Goal: Task Accomplishment & Management: Use online tool/utility

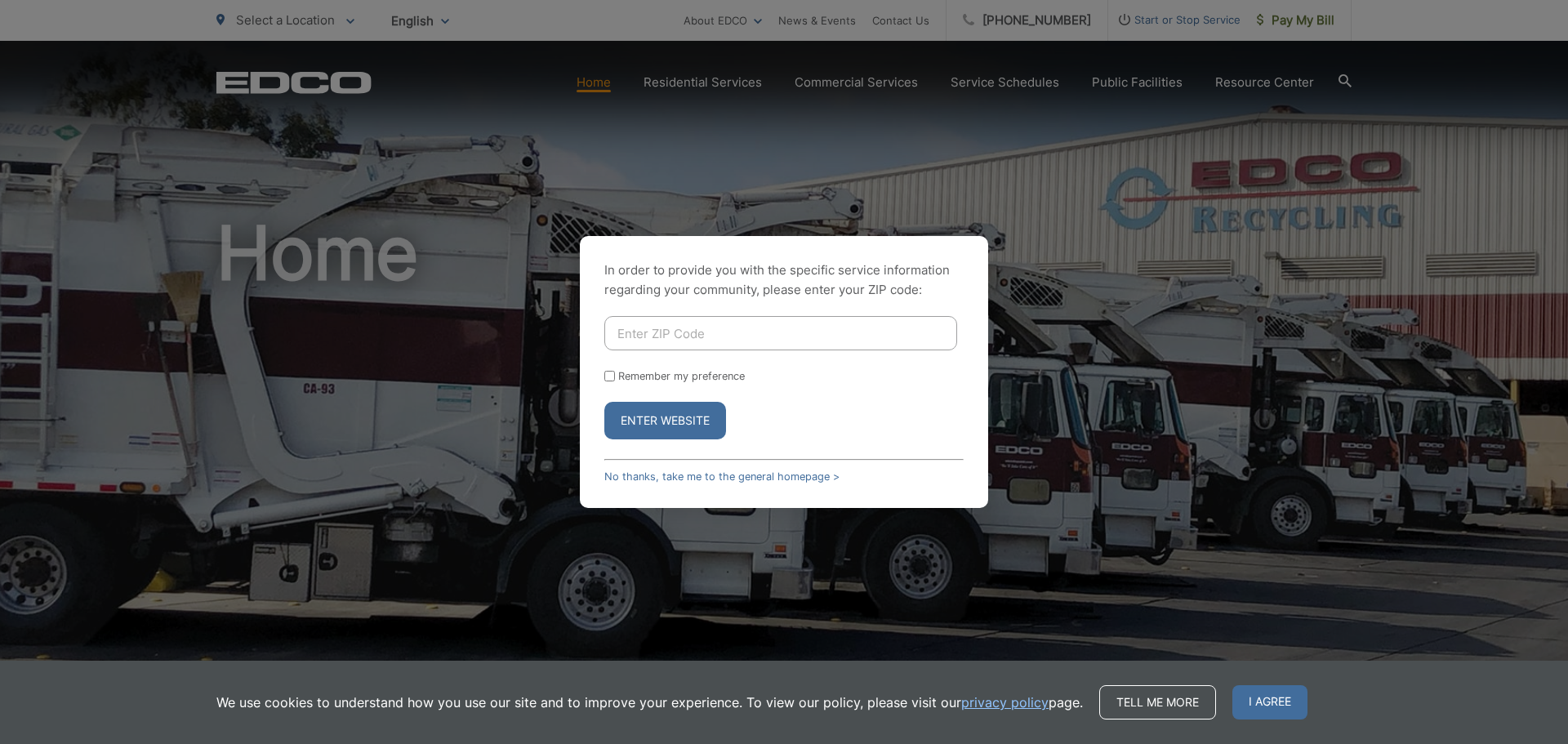
click at [665, 327] on input "Enter ZIP Code" at bounding box center [781, 333] width 352 height 34
type input "92020"
click at [609, 379] on input "Remember my preference" at bounding box center [610, 376] width 11 height 11
checkbox input "true"
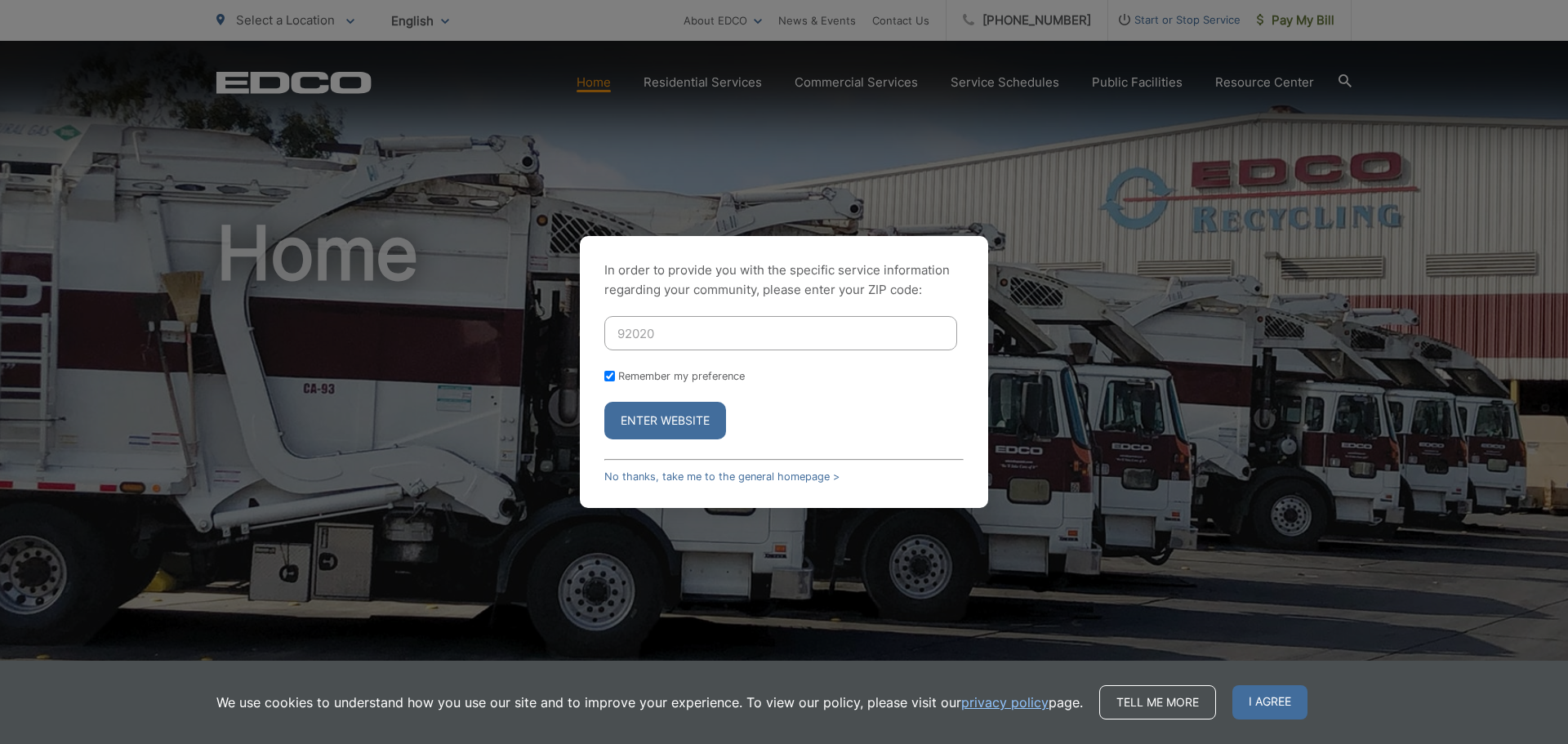
click at [631, 428] on button "Enter Website" at bounding box center [665, 420] width 122 height 38
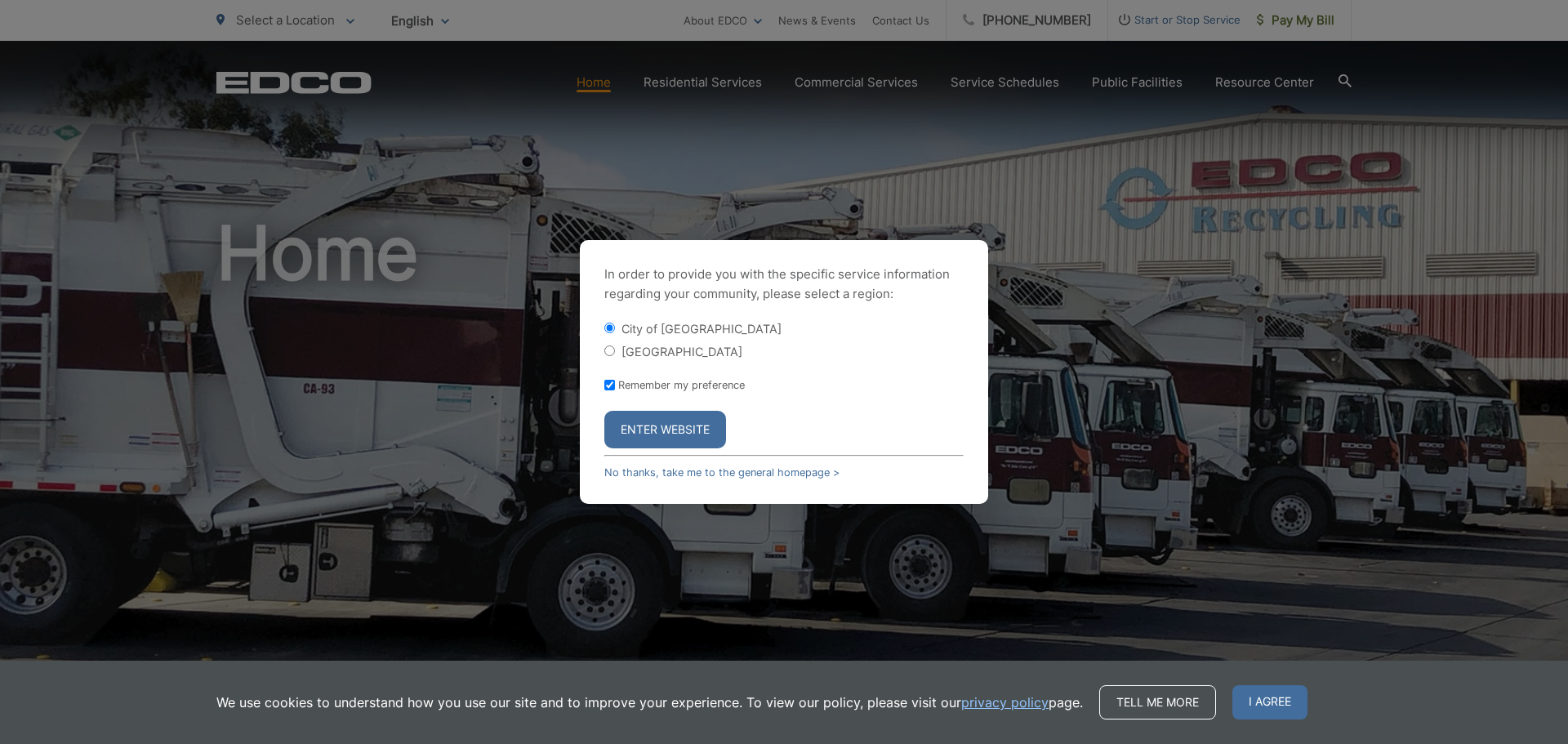
click at [651, 427] on button "Enter Website" at bounding box center [665, 429] width 122 height 38
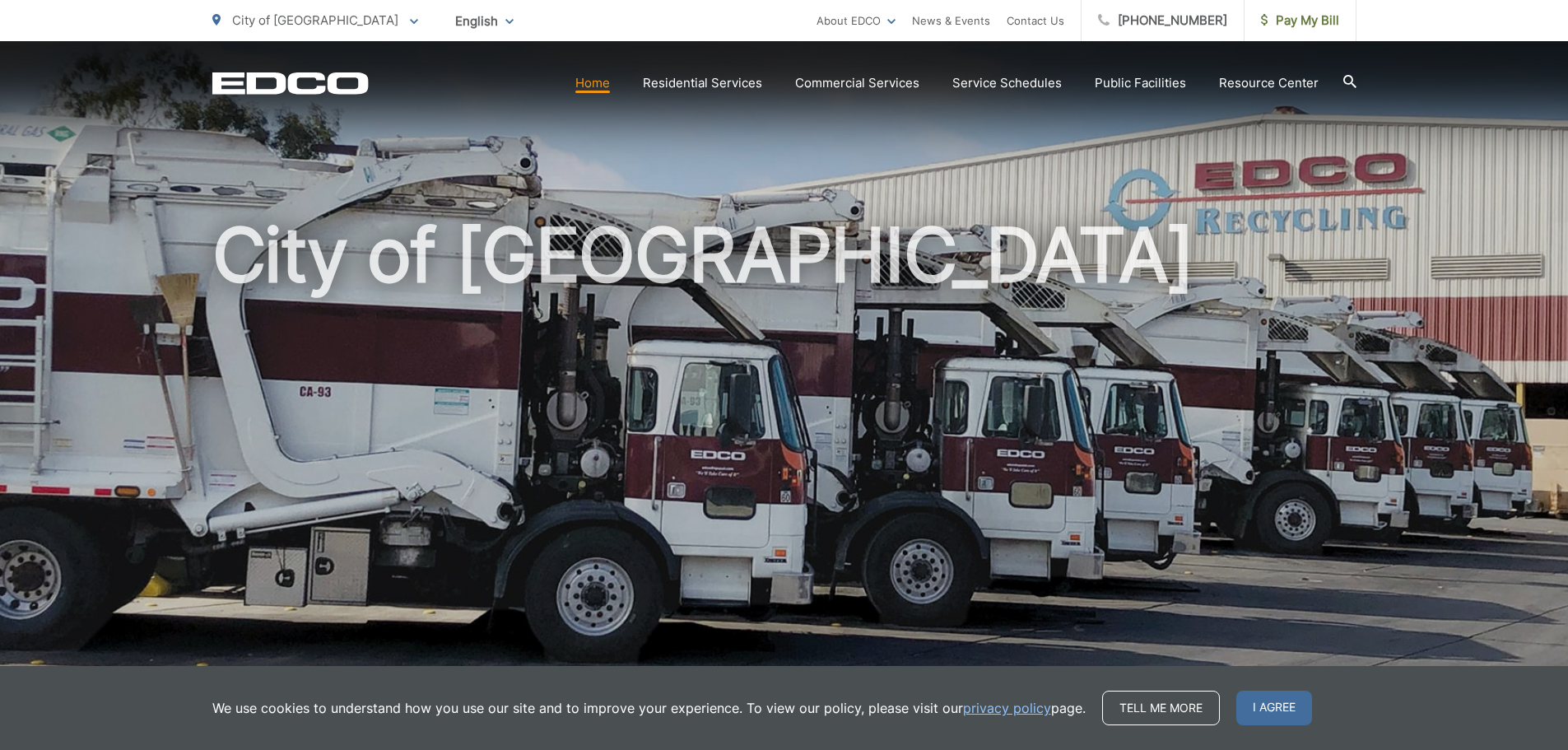
click at [1237, 235] on h1 "City of [GEOGRAPHIC_DATA]" at bounding box center [784, 474] width 1144 height 521
click at [1278, 23] on span "Pay My Bill" at bounding box center [1300, 21] width 78 height 20
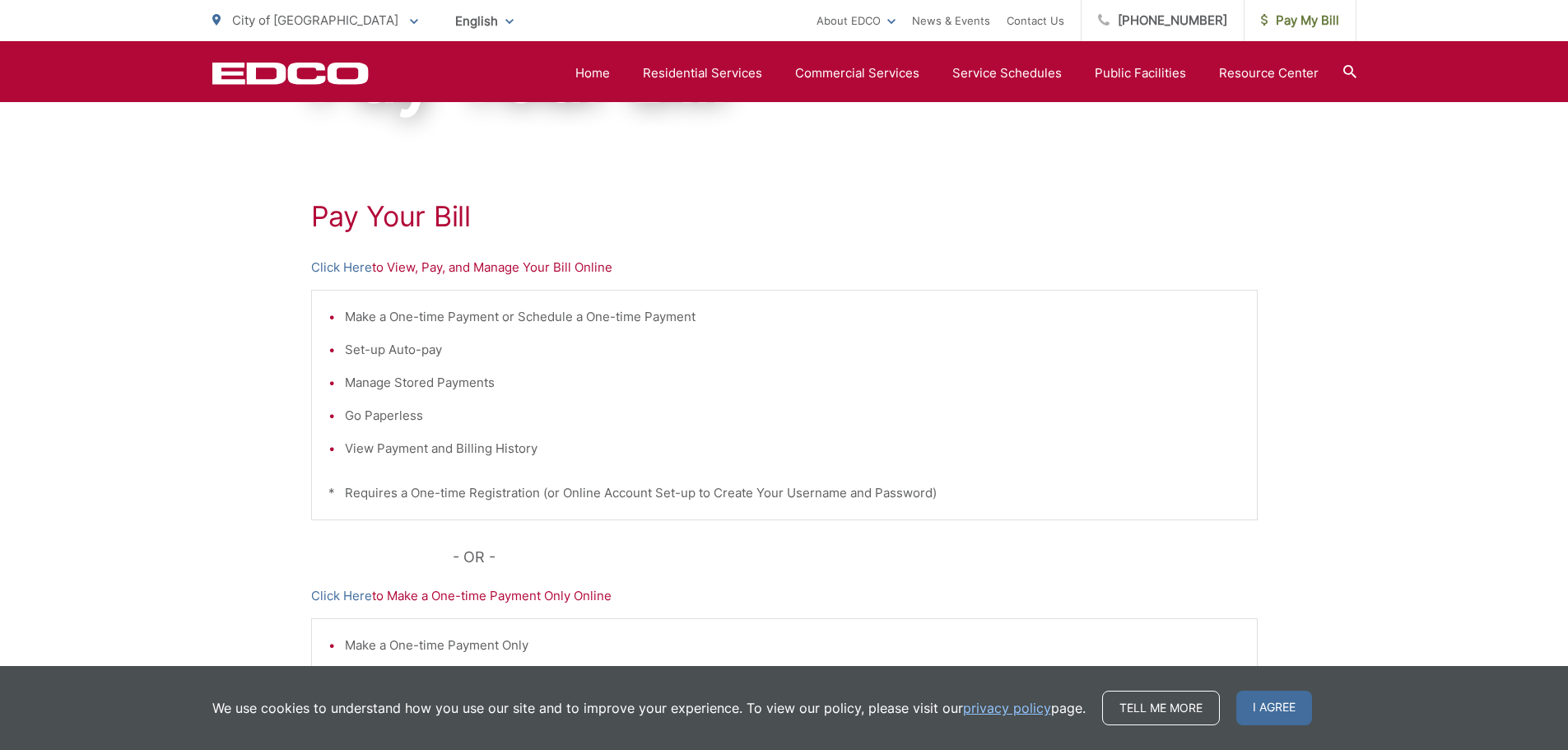
scroll to position [165, 0]
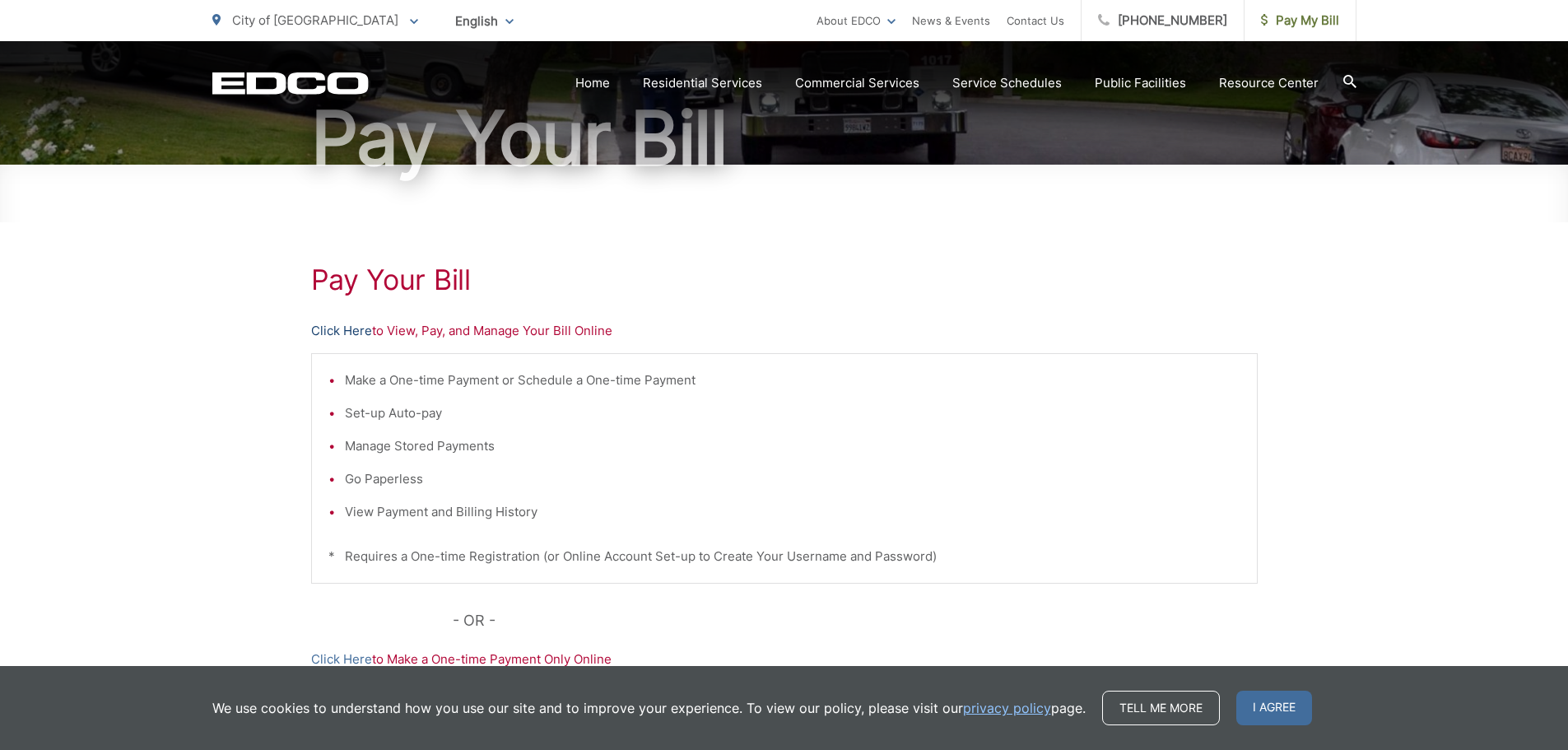
click at [349, 328] on link "Click Here" at bounding box center [342, 331] width 61 height 20
click at [131, 310] on div "Pay Your [PERSON_NAME] Here to View, Pay, and Manage Your Bill Online Make a On…" at bounding box center [784, 535] width 1568 height 739
